Goal: Task Accomplishment & Management: Use online tool/utility

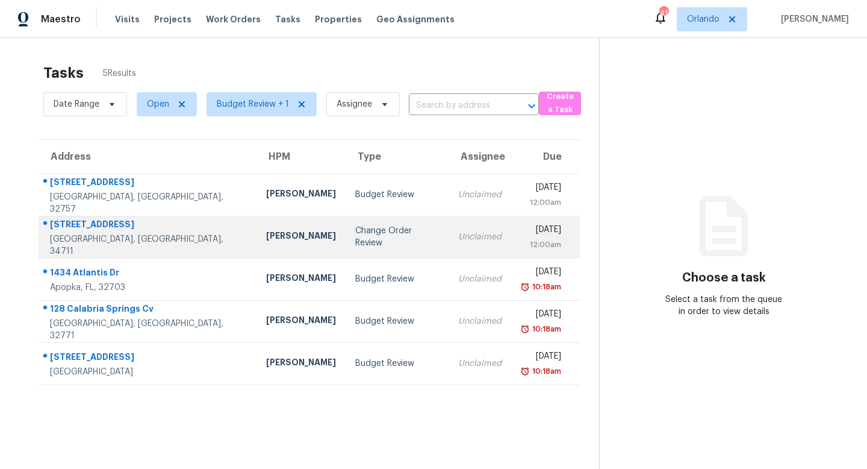
click at [355, 233] on div "Change Order Review" at bounding box center [397, 237] width 84 height 24
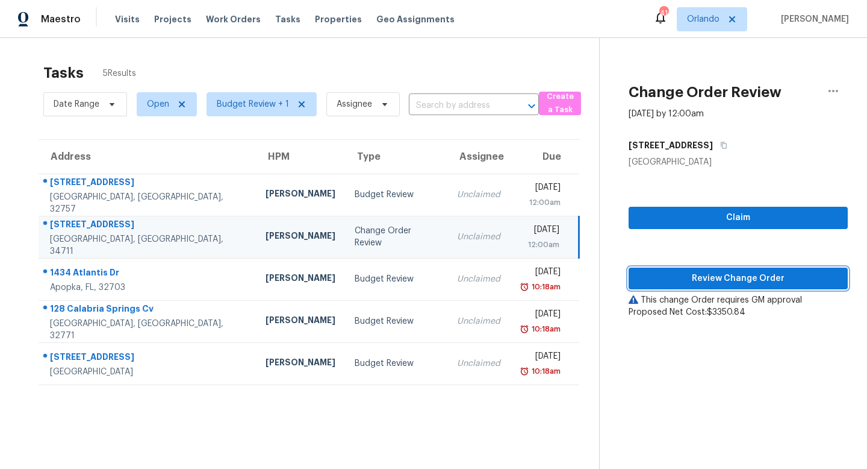
click at [727, 277] on span "Review Change Order" at bounding box center [739, 278] width 200 height 15
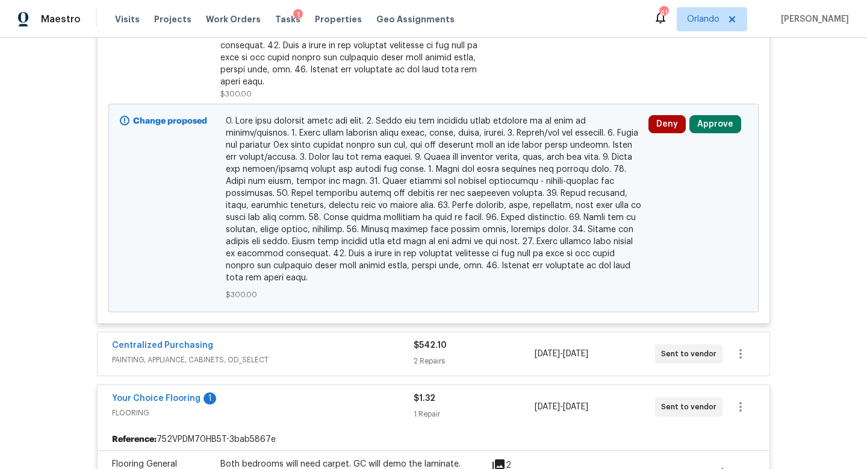
scroll to position [540, 0]
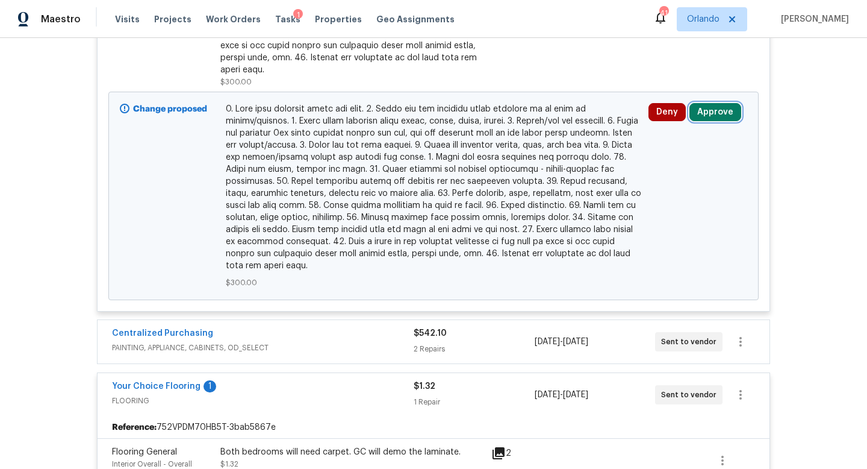
click at [715, 103] on button "Approve" at bounding box center [716, 112] width 52 height 18
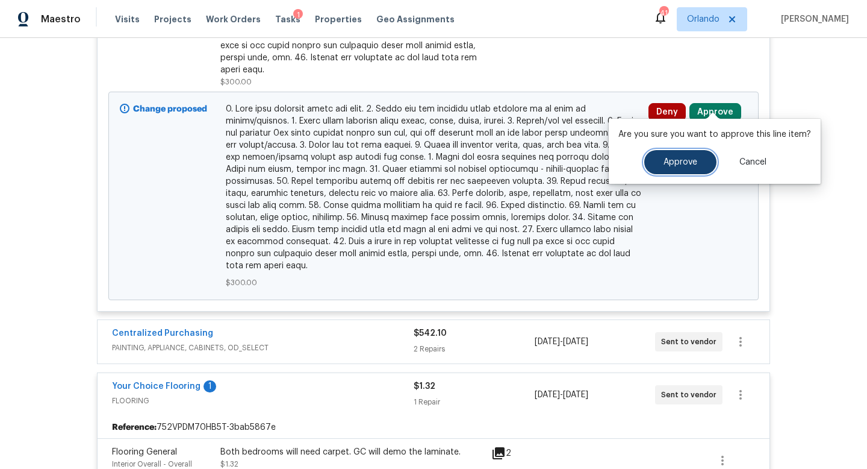
click at [674, 162] on span "Approve" at bounding box center [681, 162] width 34 height 9
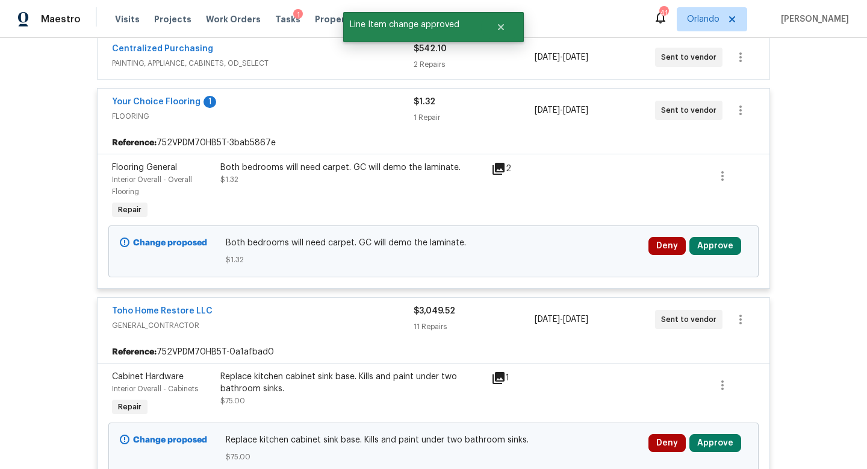
scroll to position [834, 0]
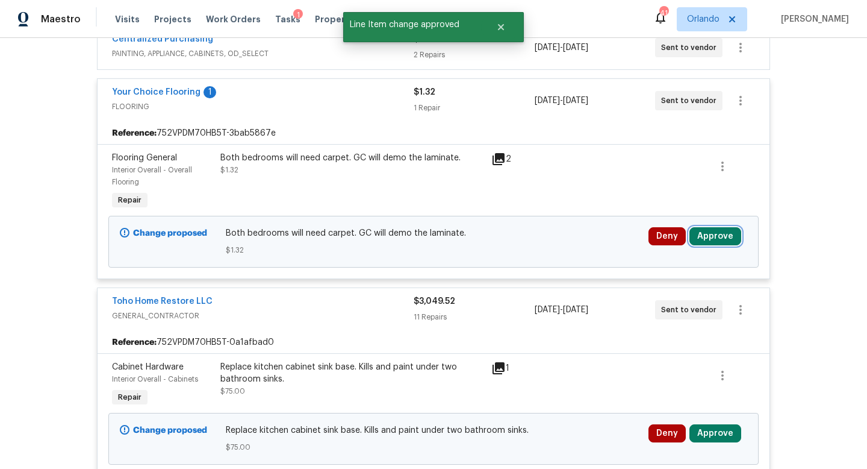
click at [708, 227] on button "Approve" at bounding box center [716, 236] width 52 height 18
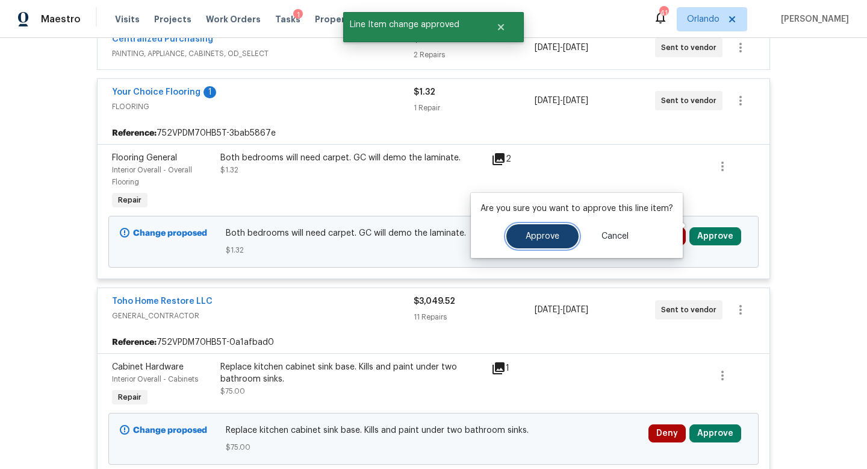
click at [555, 239] on span "Approve" at bounding box center [543, 236] width 34 height 9
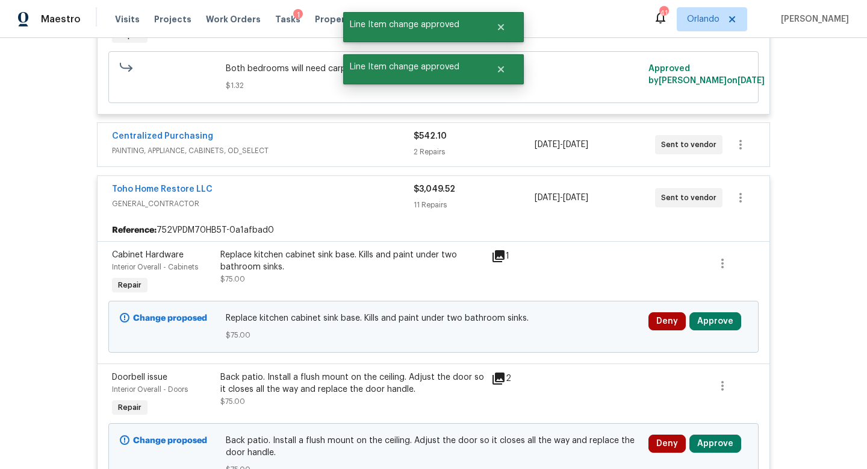
scroll to position [998, 0]
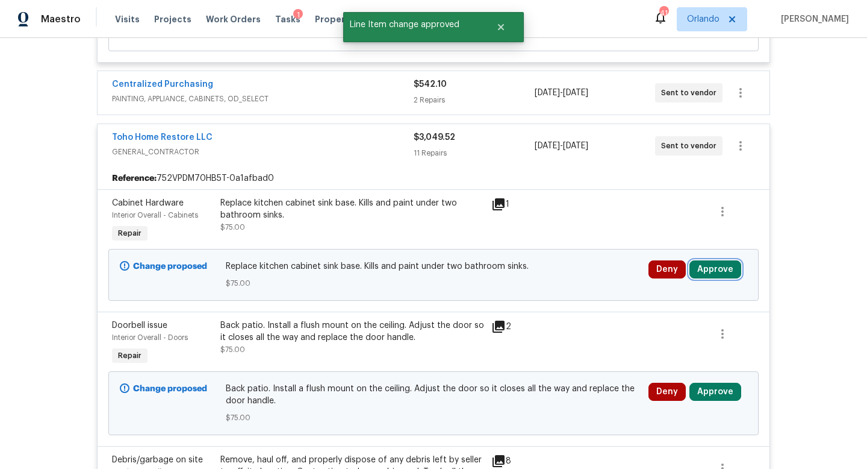
click at [716, 261] on button "Approve" at bounding box center [716, 269] width 52 height 18
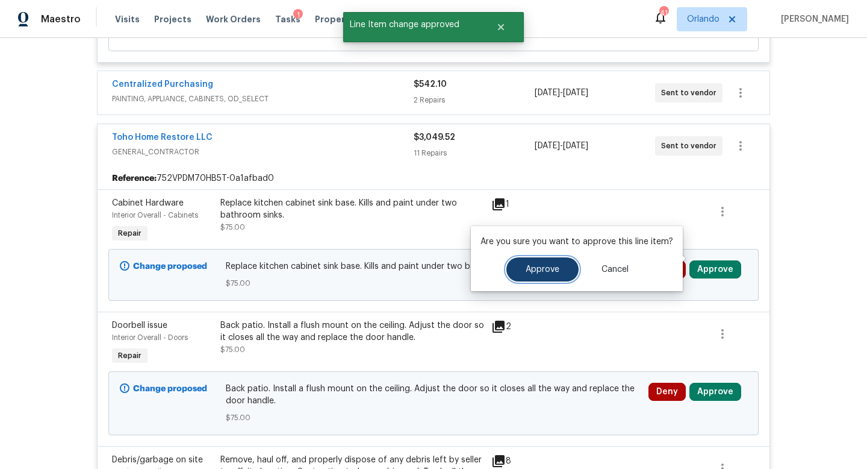
click at [564, 269] on button "Approve" at bounding box center [543, 269] width 72 height 24
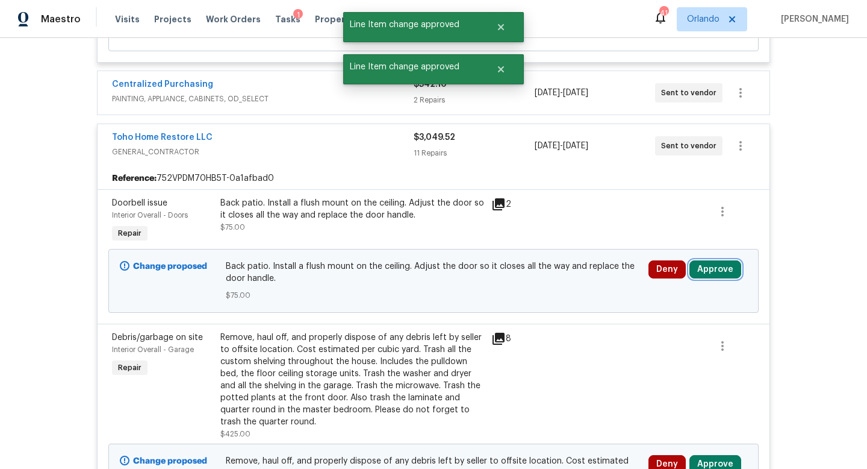
click at [714, 266] on button "Approve" at bounding box center [716, 269] width 52 height 18
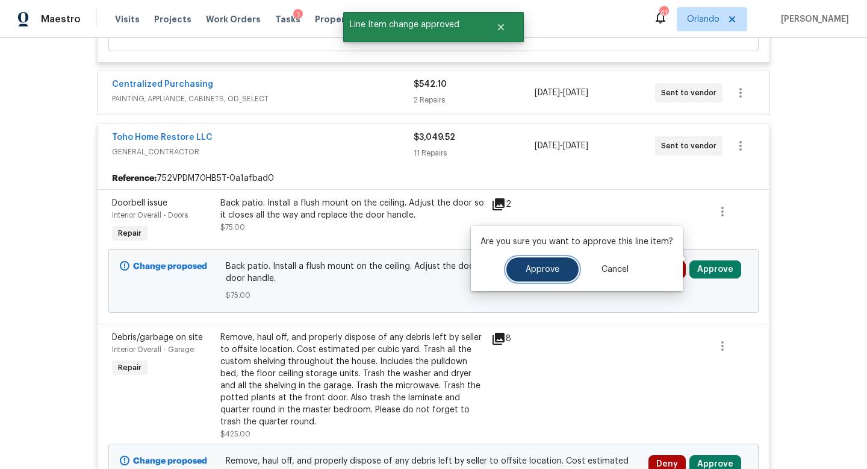
click at [536, 272] on span "Approve" at bounding box center [543, 269] width 34 height 9
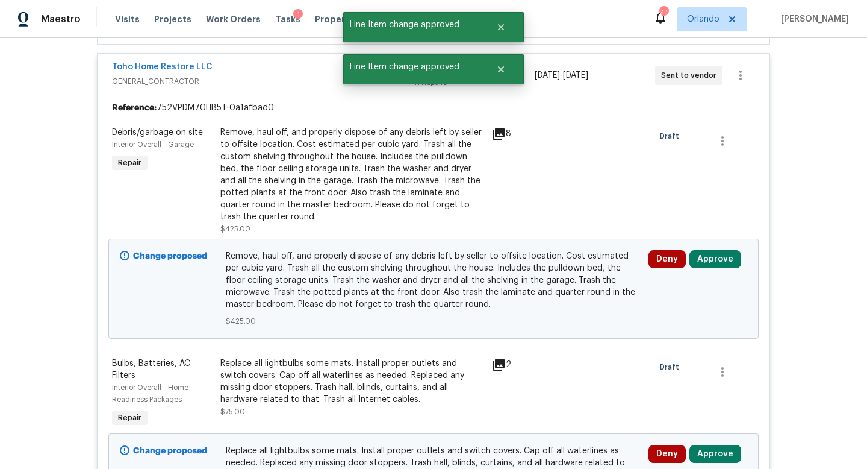
scroll to position [1080, 0]
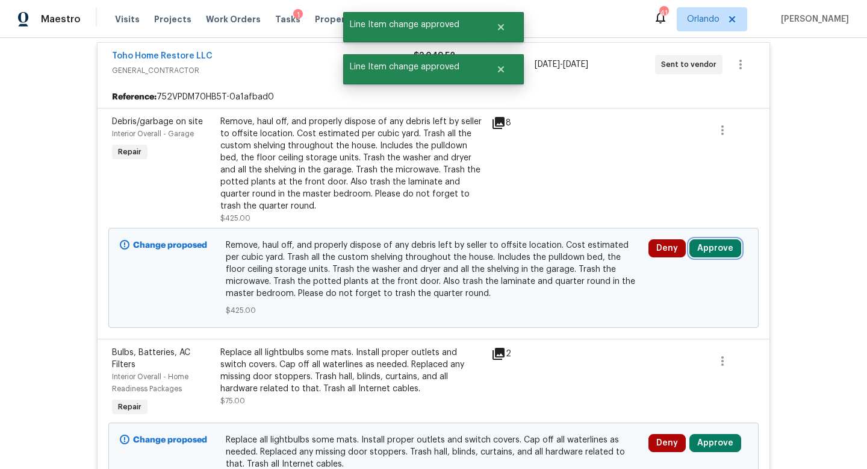
click at [721, 242] on button "Approve" at bounding box center [716, 248] width 52 height 18
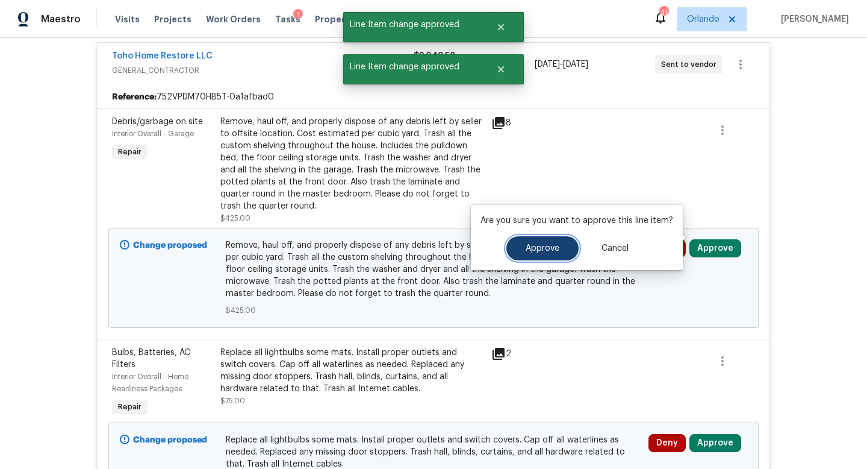
click at [553, 252] on button "Approve" at bounding box center [543, 248] width 72 height 24
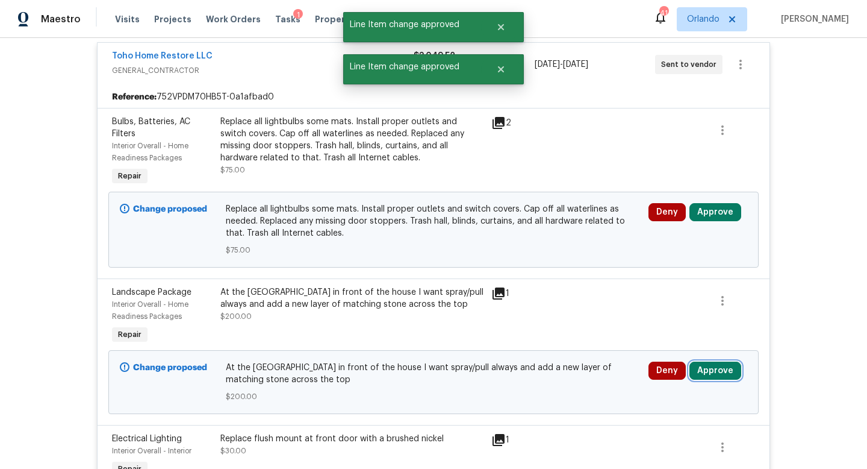
click at [711, 361] on button "Approve" at bounding box center [716, 370] width 52 height 18
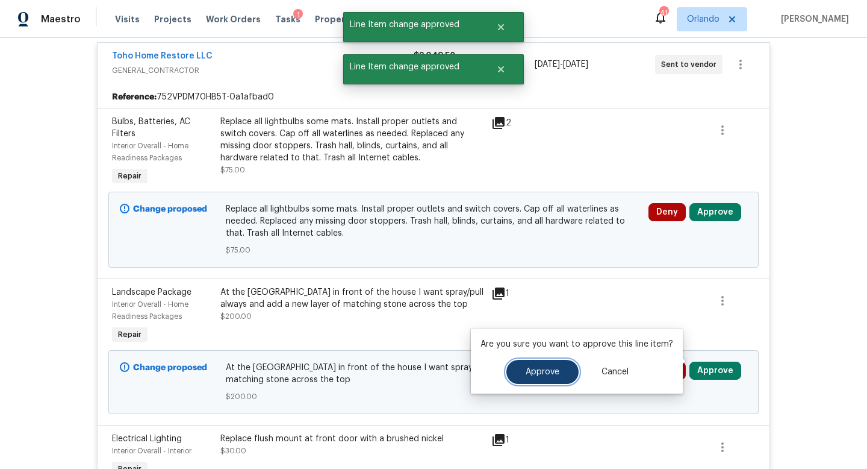
click at [540, 374] on span "Approve" at bounding box center [543, 371] width 34 height 9
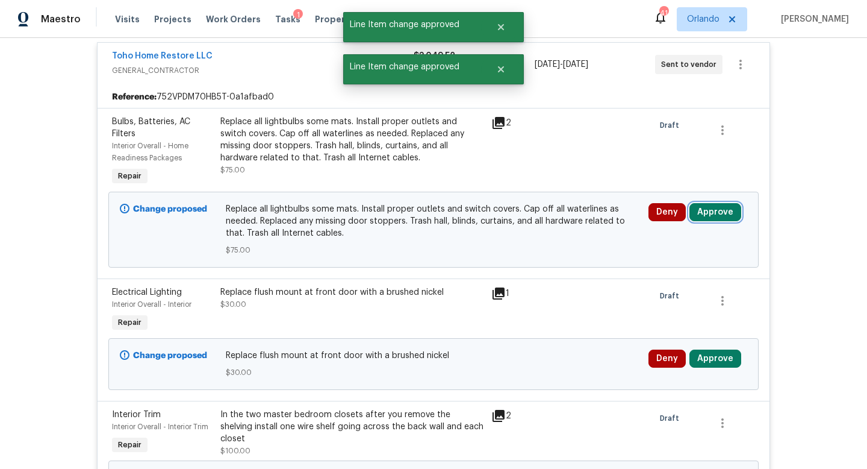
click at [722, 203] on button "Approve" at bounding box center [716, 212] width 52 height 18
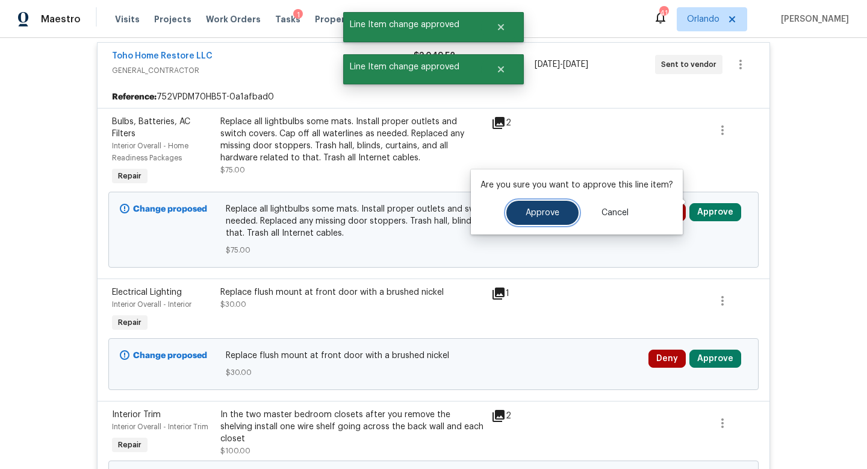
click at [552, 206] on button "Approve" at bounding box center [543, 213] width 72 height 24
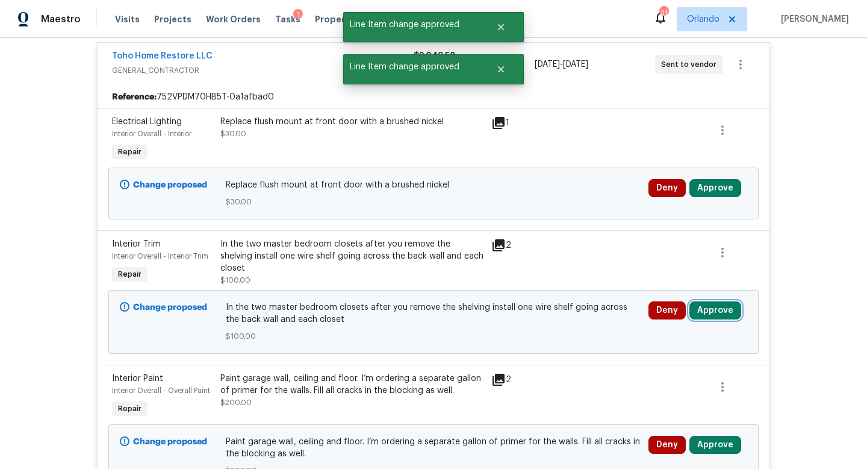
click at [706, 301] on button "Approve" at bounding box center [716, 310] width 52 height 18
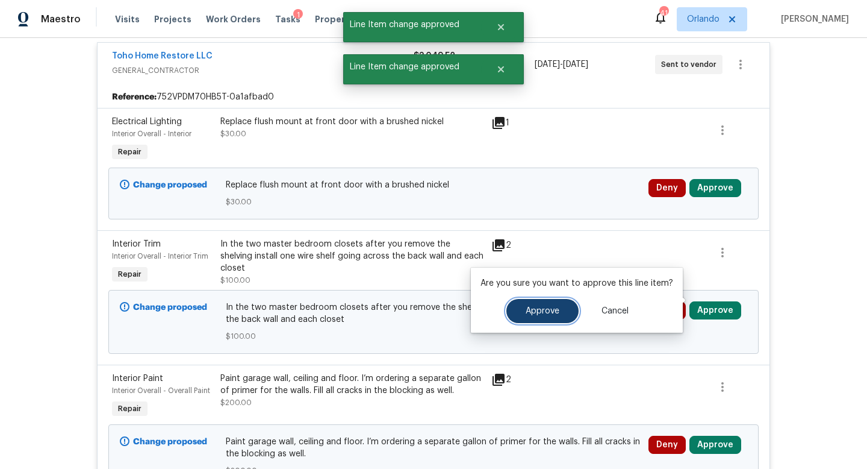
click at [542, 310] on span "Approve" at bounding box center [543, 311] width 34 height 9
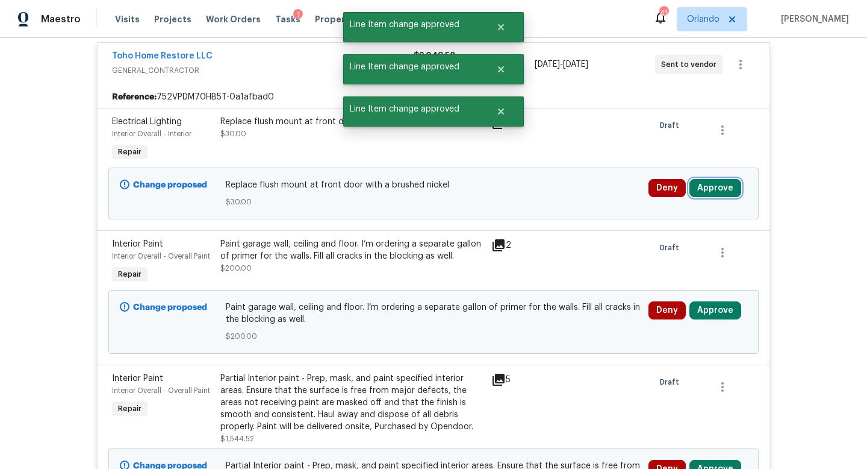
click at [711, 179] on button "Approve" at bounding box center [716, 188] width 52 height 18
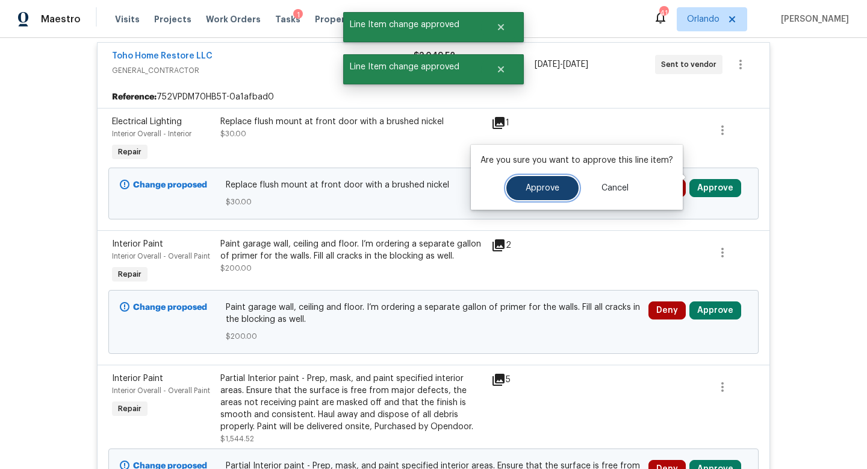
click at [542, 186] on span "Approve" at bounding box center [543, 188] width 34 height 9
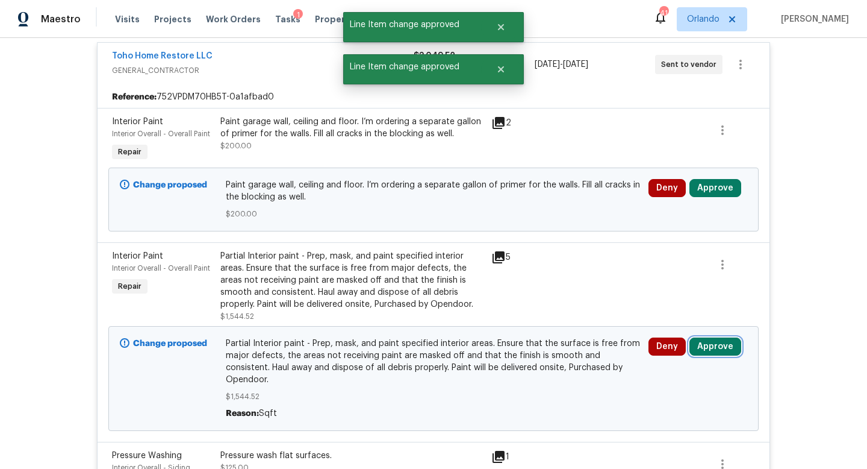
click at [707, 337] on button "Approve" at bounding box center [716, 346] width 52 height 18
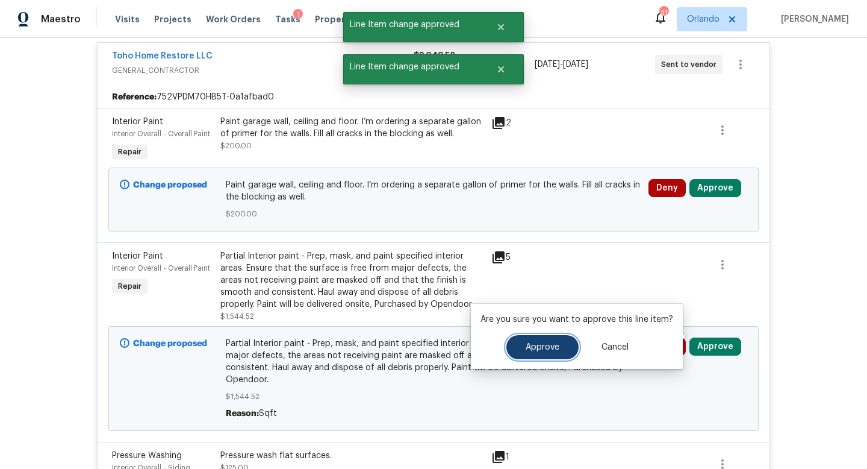
click at [538, 343] on span "Approve" at bounding box center [543, 347] width 34 height 9
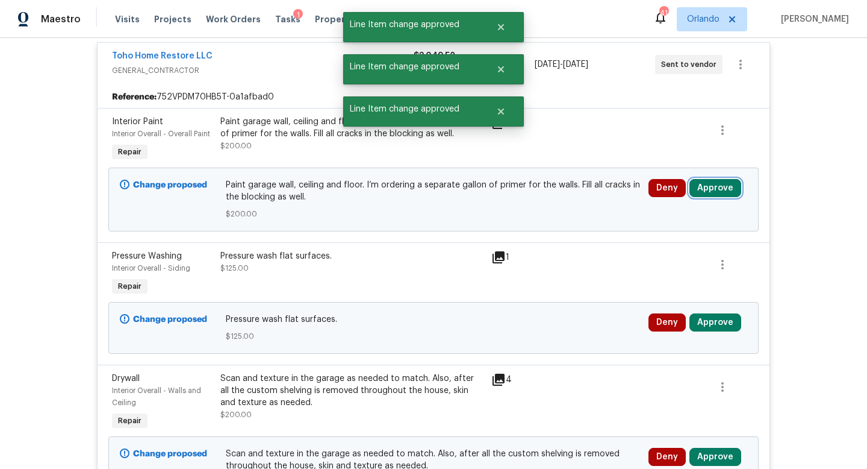
click at [722, 179] on button "Approve" at bounding box center [716, 188] width 52 height 18
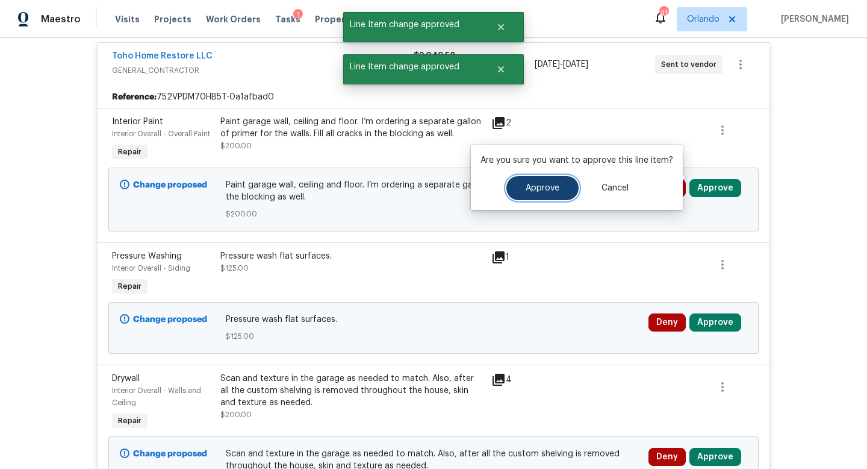
click at [540, 187] on span "Approve" at bounding box center [543, 188] width 34 height 9
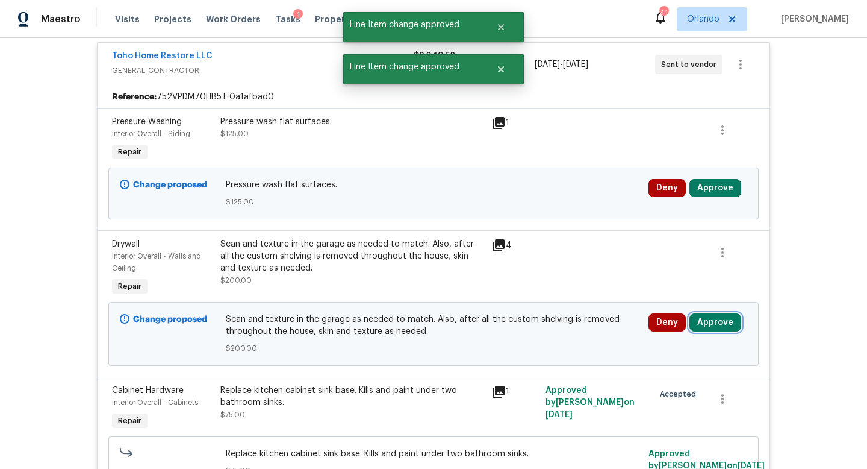
click at [713, 317] on button "Approve" at bounding box center [716, 322] width 52 height 18
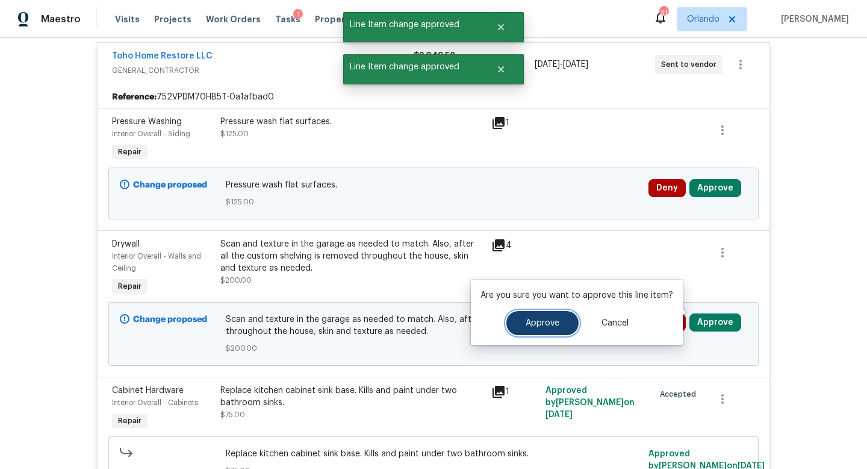
click at [540, 330] on button "Approve" at bounding box center [543, 323] width 72 height 24
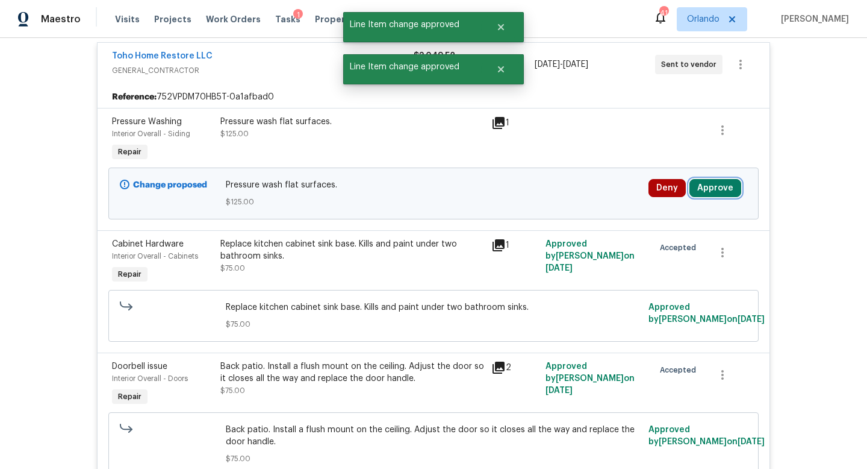
click at [725, 179] on button "Approve" at bounding box center [716, 188] width 52 height 18
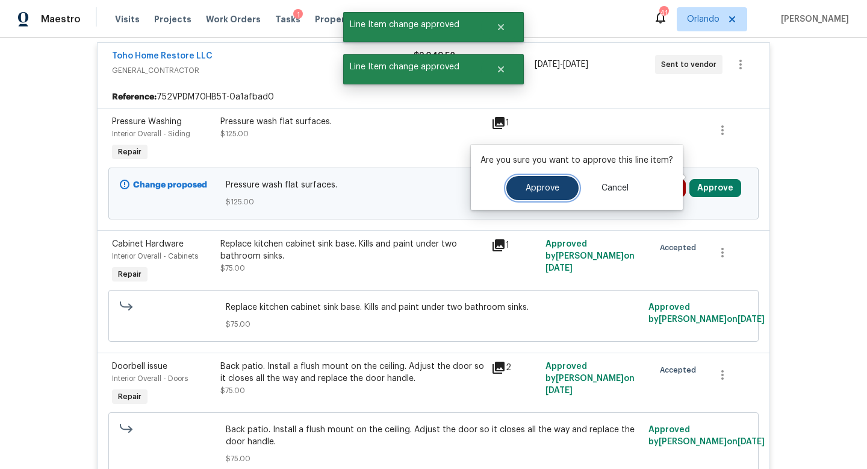
click at [539, 185] on span "Approve" at bounding box center [543, 188] width 34 height 9
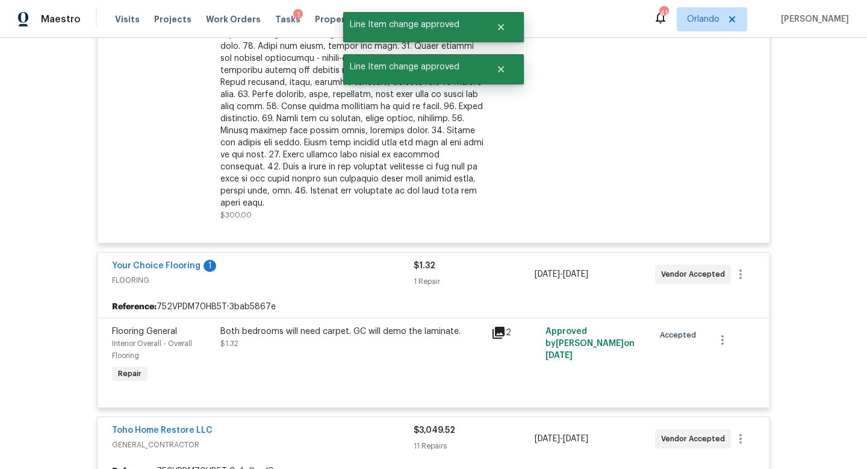
scroll to position [0, 0]
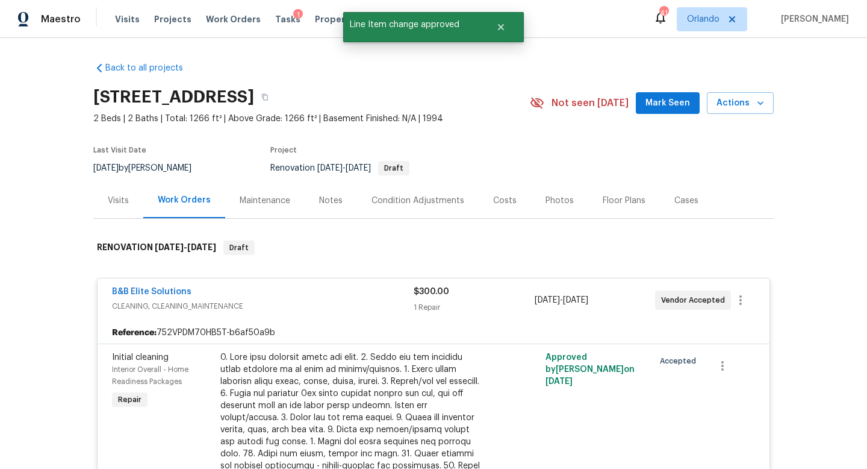
click at [293, 17] on div "1" at bounding box center [298, 15] width 10 height 12
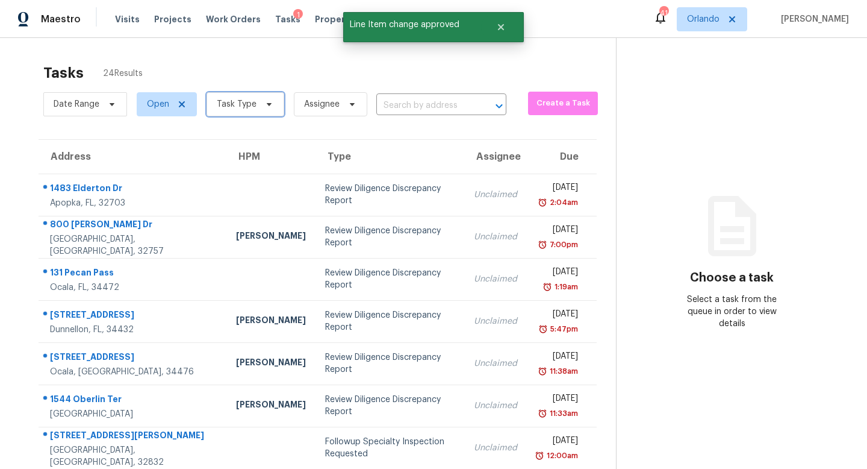
click at [267, 104] on icon at bounding box center [269, 104] width 5 height 3
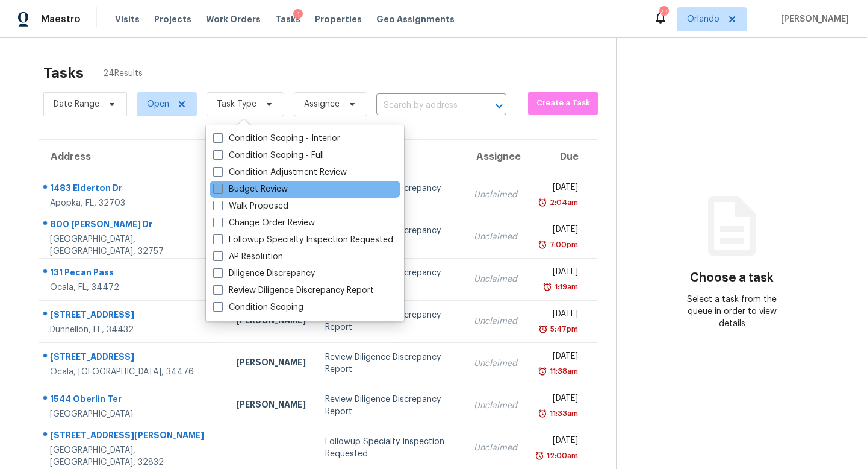
click at [219, 192] on span at bounding box center [218, 189] width 10 height 10
click at [219, 191] on input "Budget Review" at bounding box center [217, 187] width 8 height 8
checkbox input "true"
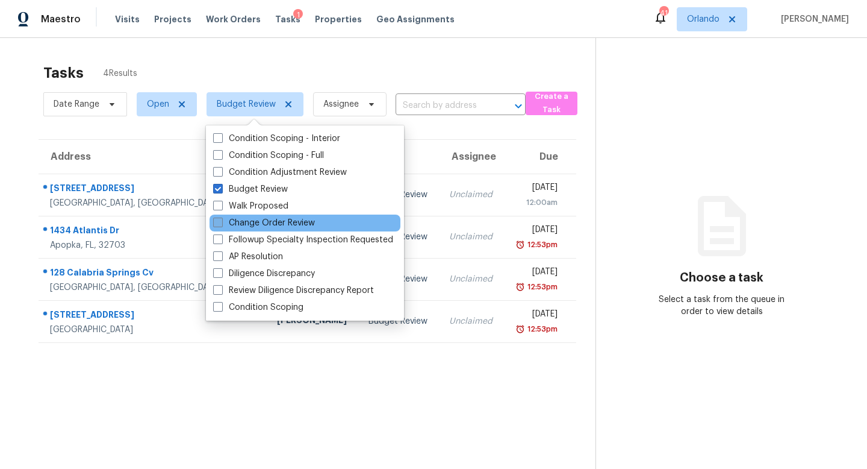
click at [218, 225] on span at bounding box center [218, 222] width 10 height 10
click at [218, 225] on input "Change Order Review" at bounding box center [217, 221] width 8 height 8
checkbox input "true"
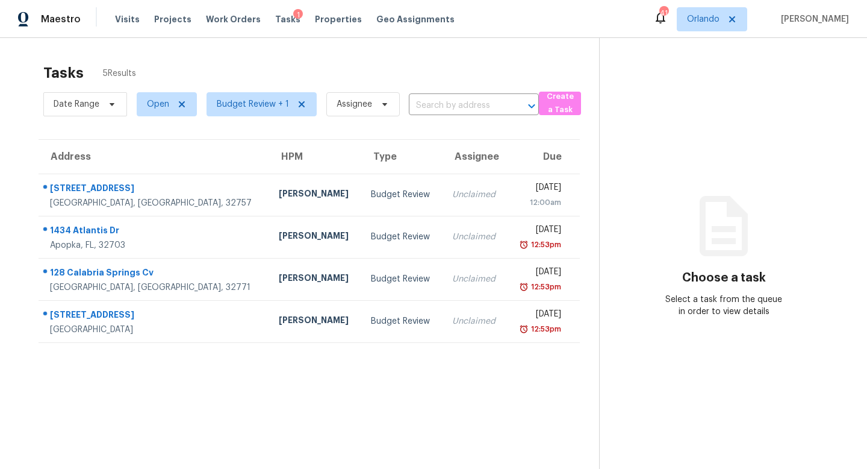
click at [713, 179] on section "Choose a task Select a task from the queue in order to view details" at bounding box center [723, 272] width 249 height 469
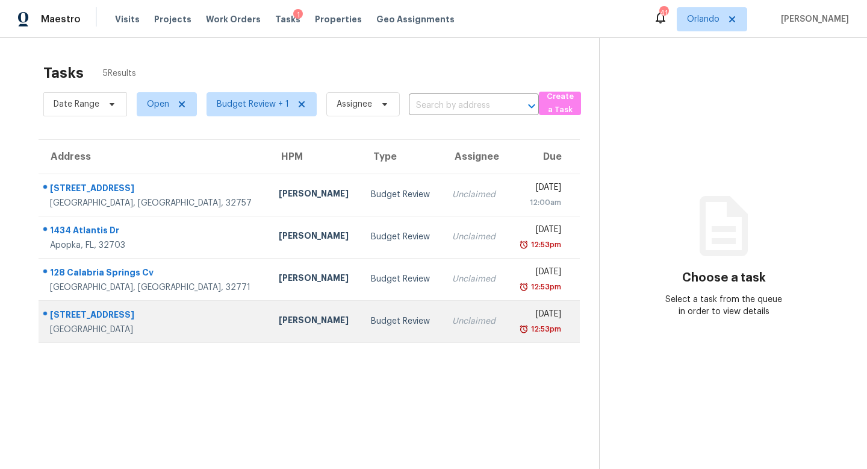
click at [374, 325] on td "Budget Review" at bounding box center [401, 321] width 81 height 42
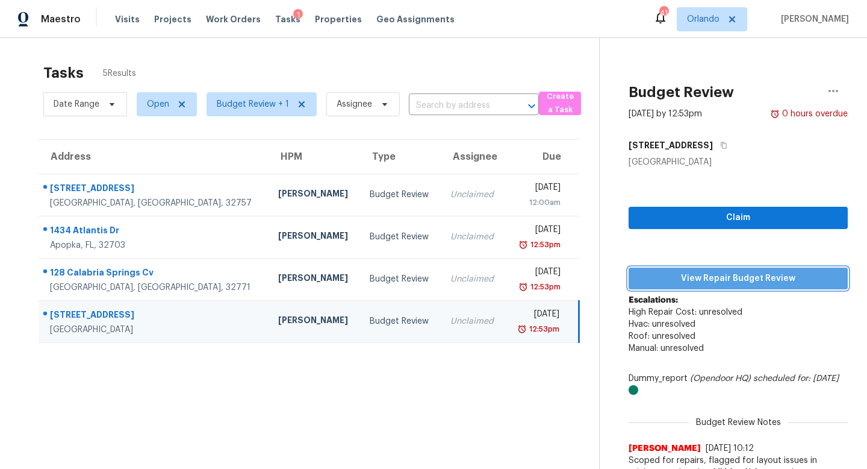
click at [710, 280] on span "View Repair Budget Review" at bounding box center [739, 278] width 200 height 15
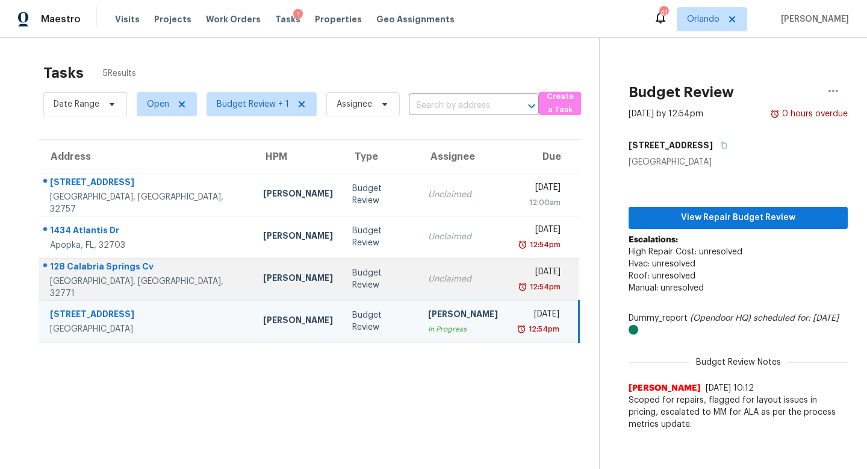
click at [434, 283] on div "Unclaimed" at bounding box center [463, 279] width 70 height 12
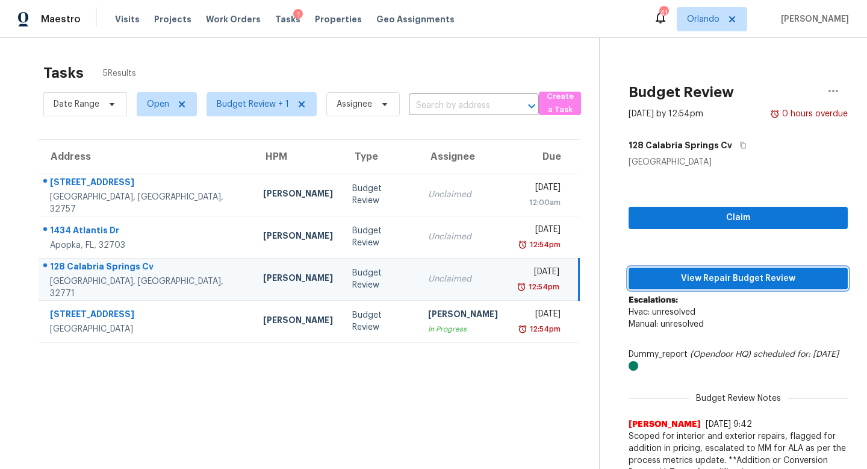
click at [711, 278] on span "View Repair Budget Review" at bounding box center [739, 278] width 200 height 15
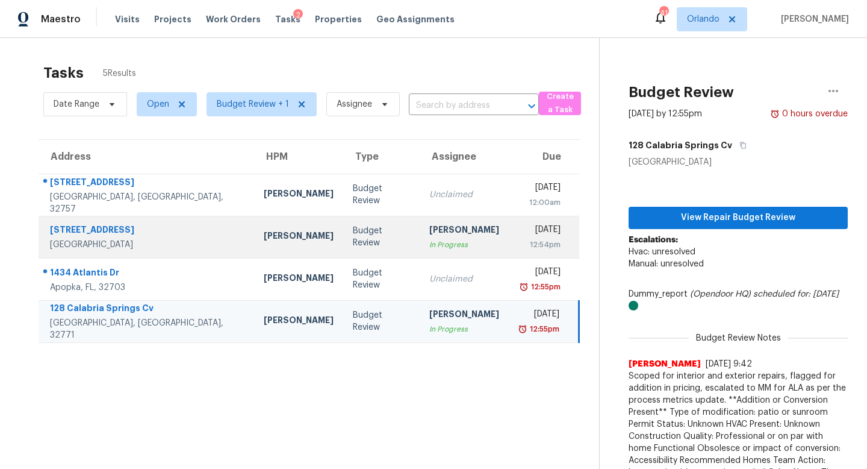
click at [430, 236] on div "[PERSON_NAME]" at bounding box center [465, 230] width 70 height 15
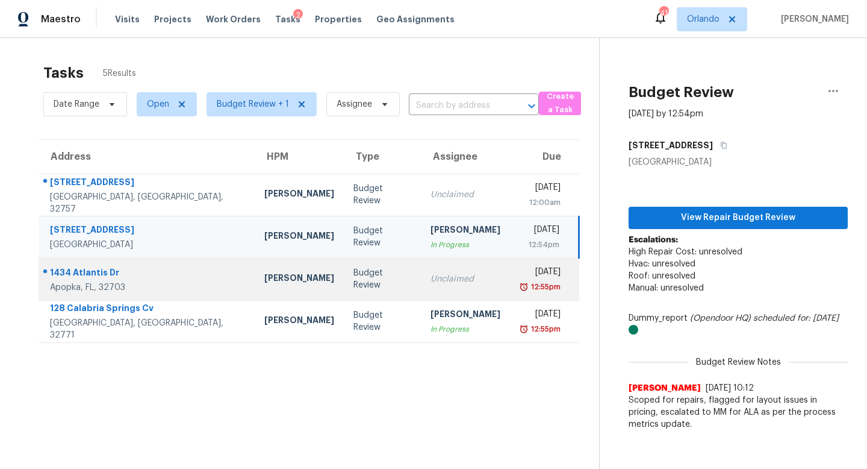
click at [431, 281] on div "Unclaimed" at bounding box center [466, 279] width 70 height 12
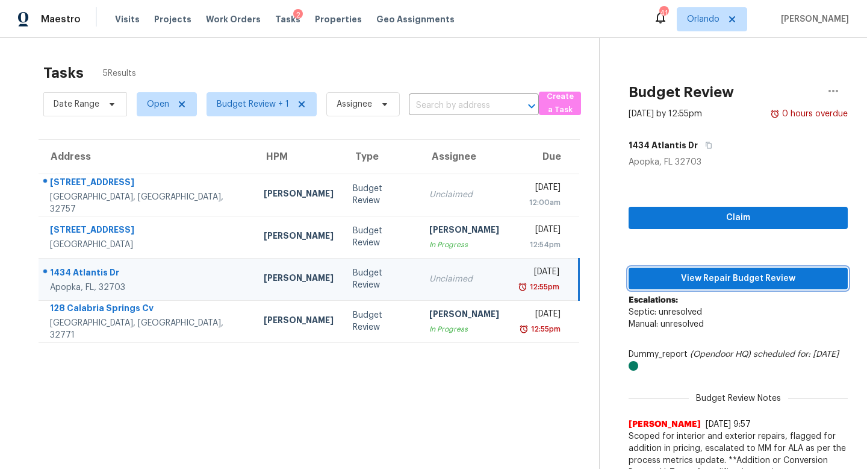
click at [750, 280] on span "View Repair Budget Review" at bounding box center [739, 278] width 200 height 15
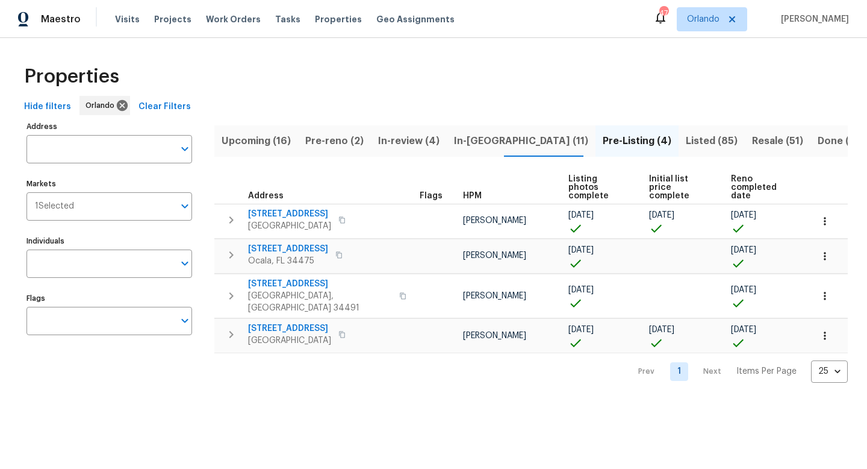
click at [341, 142] on span "Pre-reno (2)" at bounding box center [334, 141] width 58 height 17
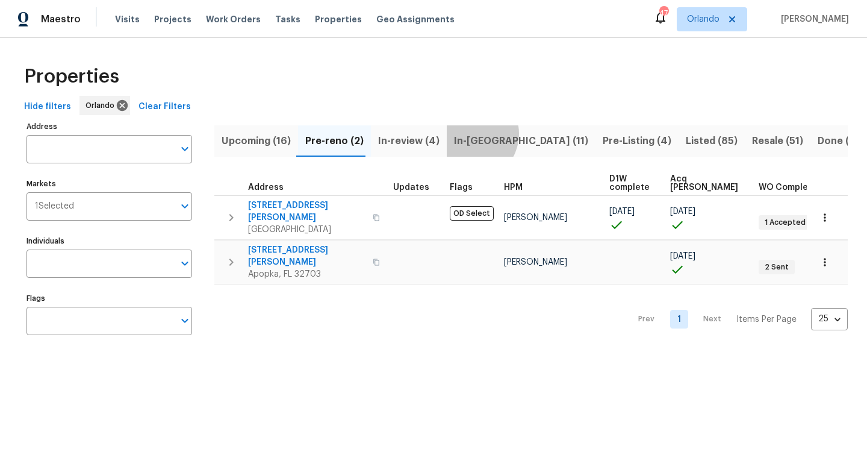
click at [462, 133] on span "In-reno (11)" at bounding box center [521, 141] width 134 height 17
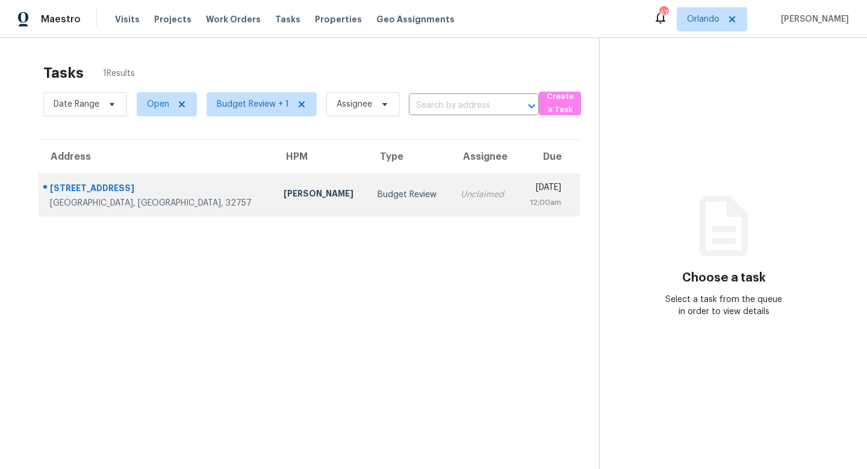
click at [451, 197] on td "Unclaimed" at bounding box center [484, 194] width 66 height 42
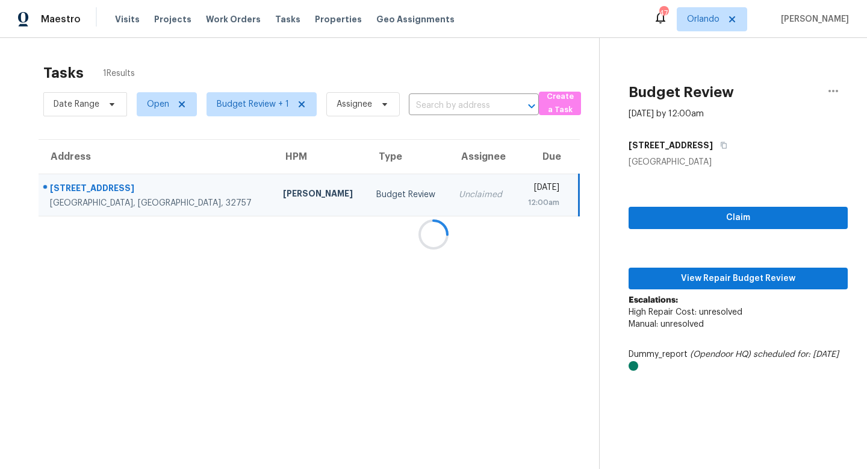
click at [746, 280] on div at bounding box center [433, 234] width 867 height 469
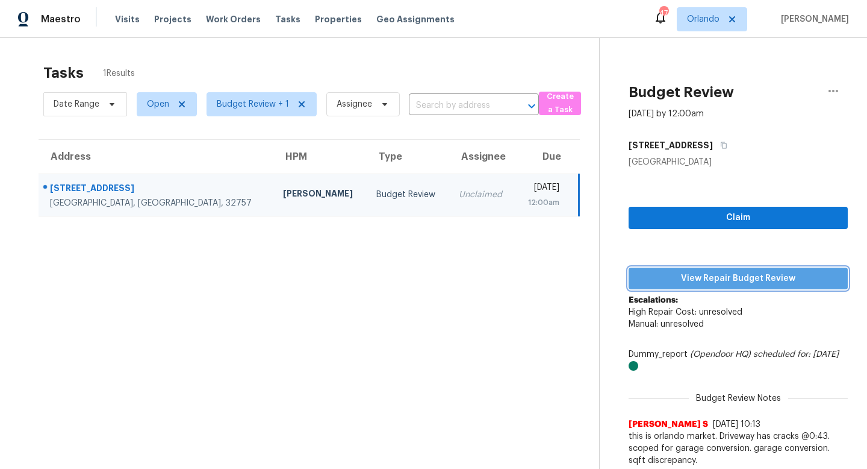
click at [746, 282] on span "View Repair Budget Review" at bounding box center [739, 278] width 200 height 15
